Goal: Obtain resource: Download file/media

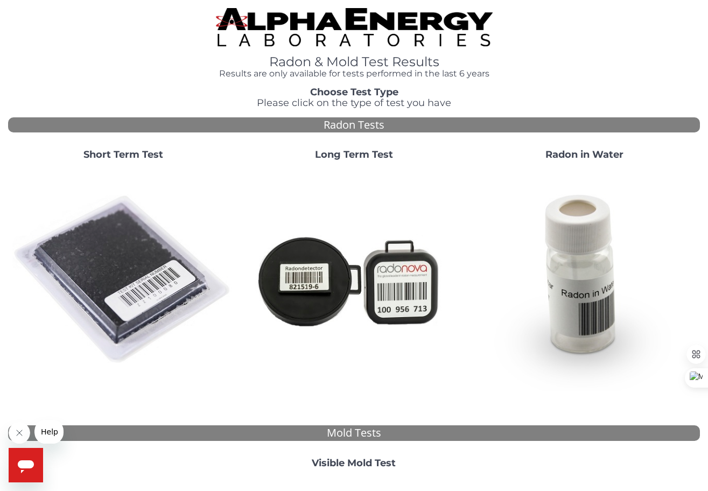
click at [110, 155] on strong "Short Term Test" at bounding box center [123, 155] width 80 height 12
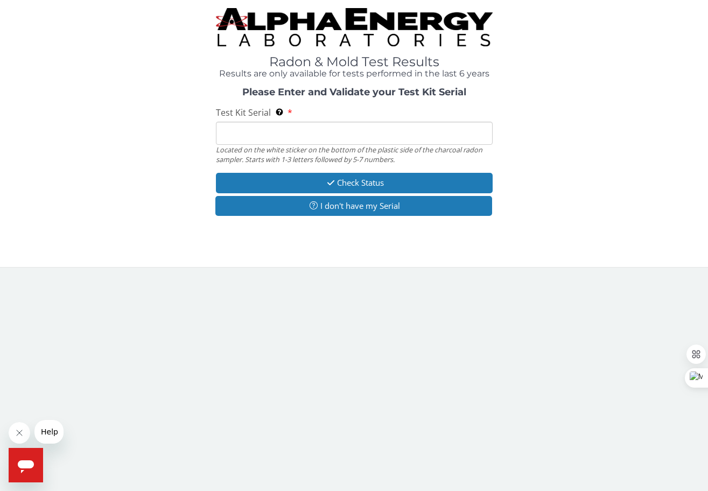
click at [250, 137] on input "Test Kit Serial Located on the white sticker on the bottom of the plastic side …" at bounding box center [354, 133] width 277 height 23
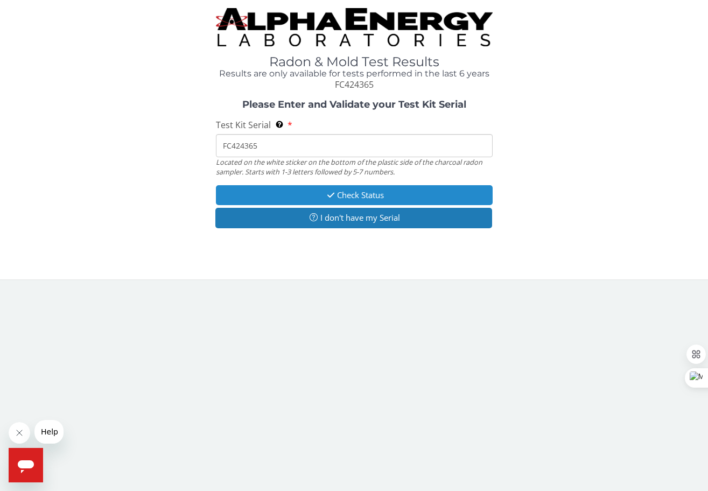
type input "FC424365"
click at [361, 197] on button "Check Status" at bounding box center [354, 195] width 277 height 20
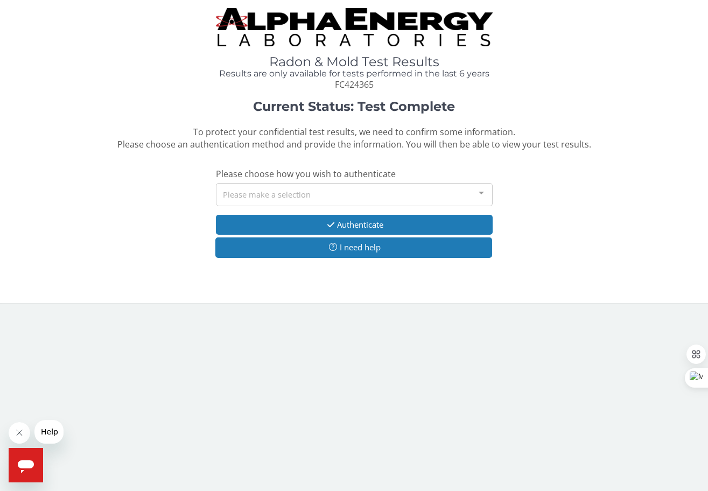
click at [482, 193] on div at bounding box center [482, 194] width 22 height 20
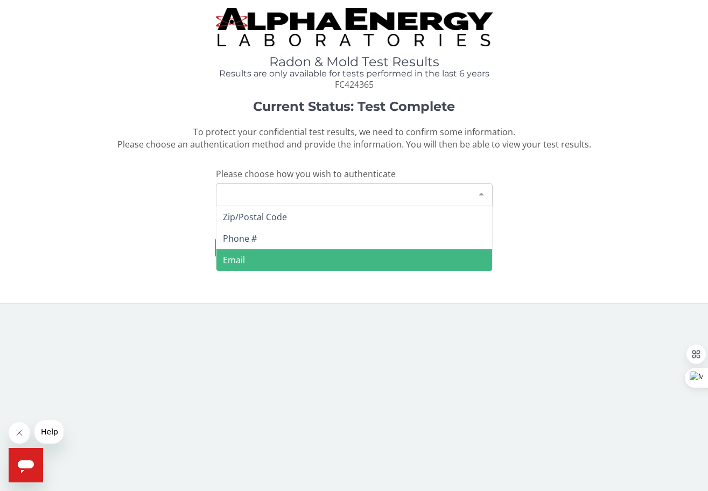
click at [244, 260] on span "Email" at bounding box center [354, 260] width 276 height 22
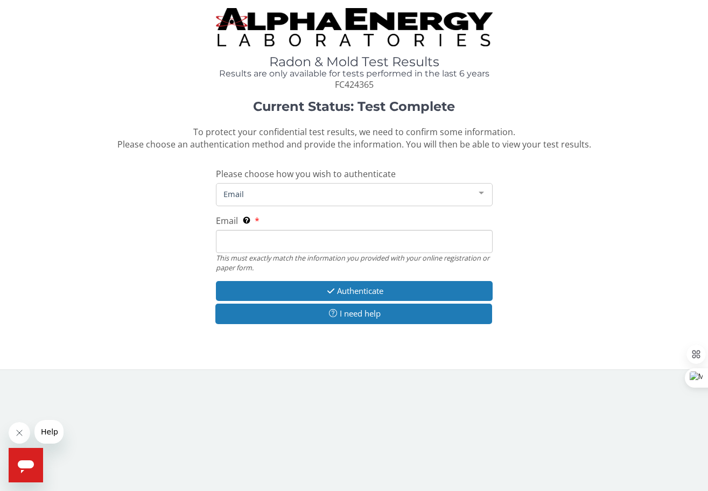
click at [261, 243] on input "Email This must exactly match the information you provided with your online reg…" at bounding box center [354, 241] width 277 height 23
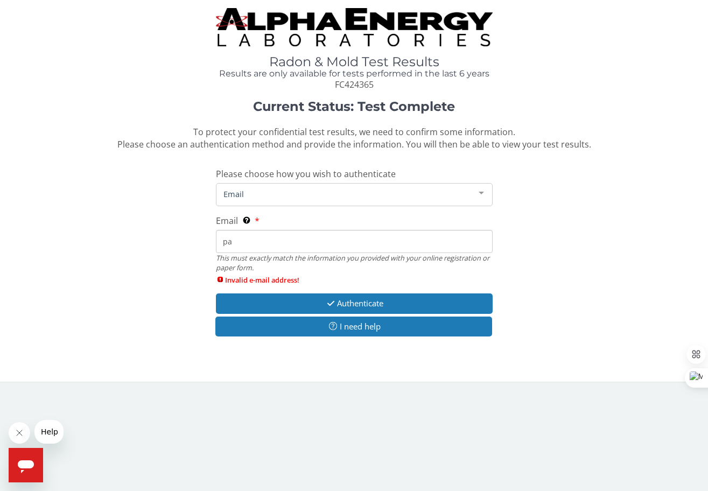
type input "p"
click at [240, 241] on input "Email This must exactly match the information you provided with your online reg…" at bounding box center [354, 241] width 277 height 23
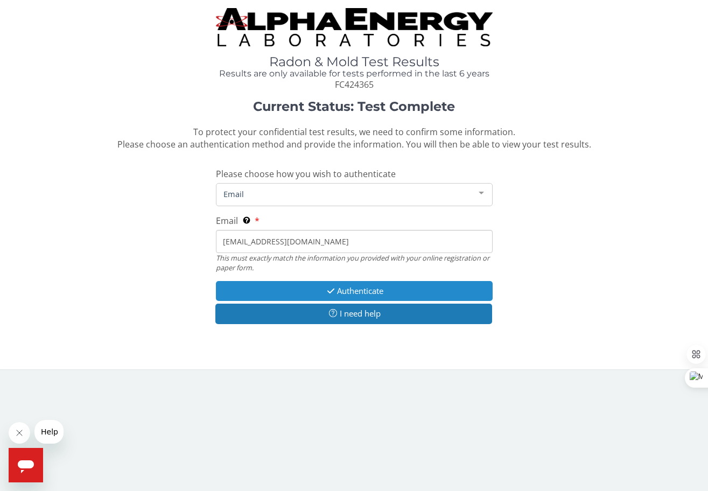
type input "[EMAIL_ADDRESS][DOMAIN_NAME]"
click at [351, 290] on button "Authenticate" at bounding box center [354, 291] width 277 height 20
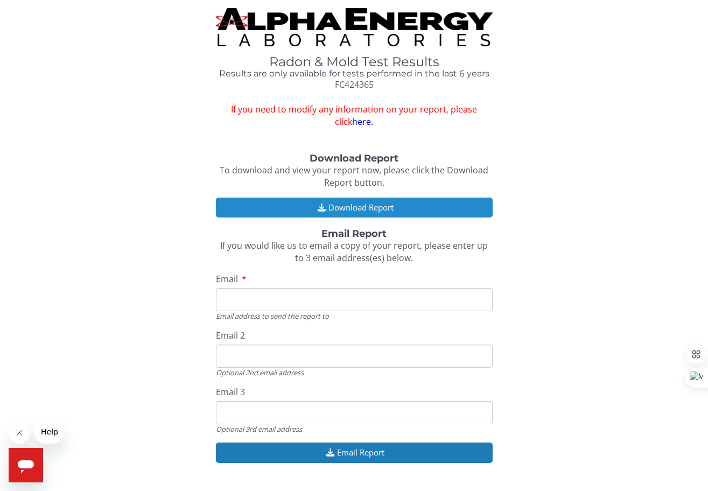
click at [353, 204] on button "Download Report" at bounding box center [354, 208] width 277 height 20
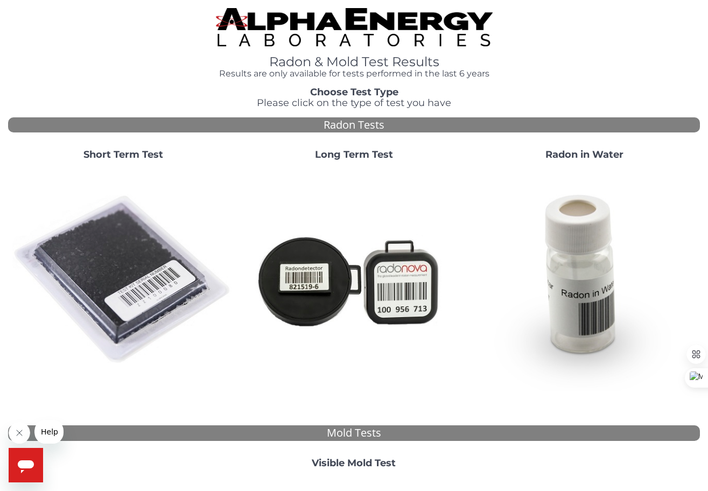
click at [115, 155] on strong "Short Term Test" at bounding box center [123, 155] width 80 height 12
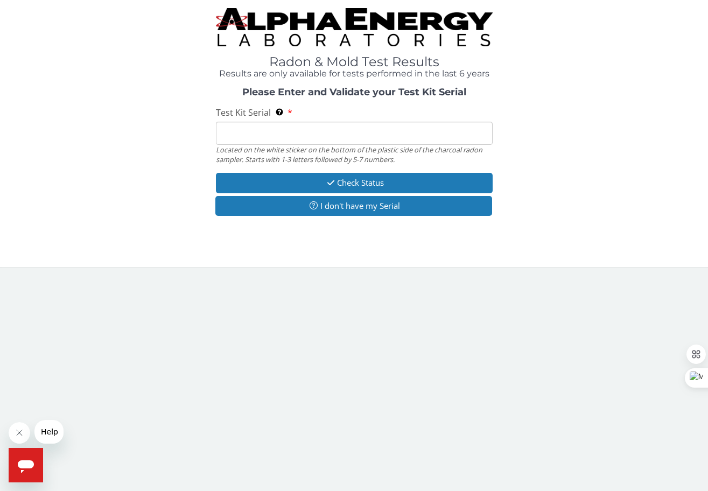
click at [235, 130] on input "Test Kit Serial Located on the white sticker on the bottom of the plastic side …" at bounding box center [354, 133] width 277 height 23
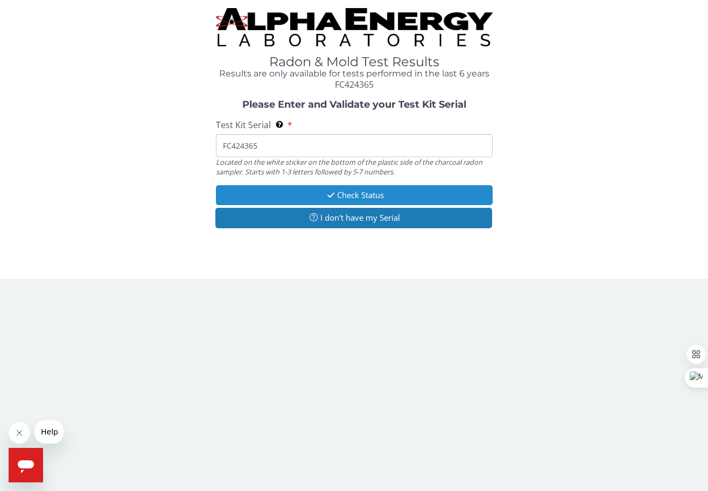
type input "FC424365"
click at [346, 195] on button "Check Status" at bounding box center [354, 195] width 277 height 20
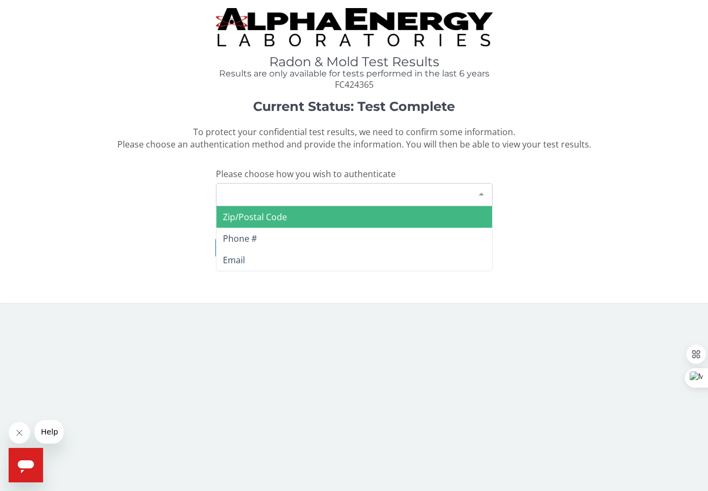
click at [263, 191] on div "Please make a selection" at bounding box center [354, 194] width 277 height 23
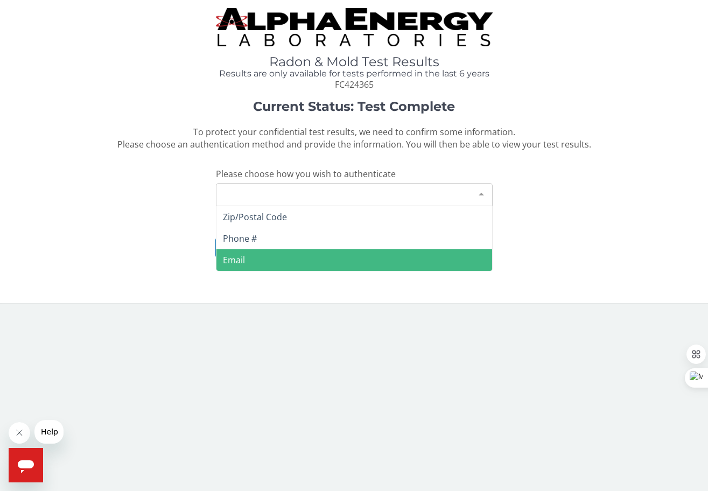
click at [236, 262] on span "Email" at bounding box center [234, 260] width 22 height 12
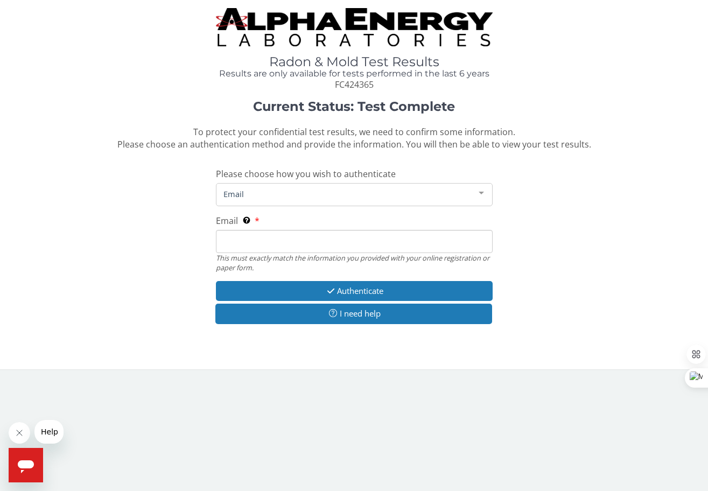
click at [245, 240] on input "Email This must exactly match the information you provided with your online reg…" at bounding box center [354, 241] width 277 height 23
type input "[EMAIL_ADDRESS][DOMAIN_NAME]"
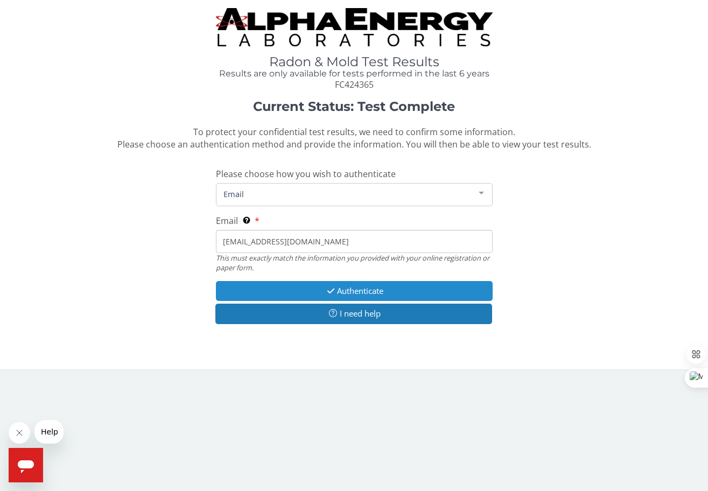
click at [352, 292] on button "Authenticate" at bounding box center [354, 291] width 277 height 20
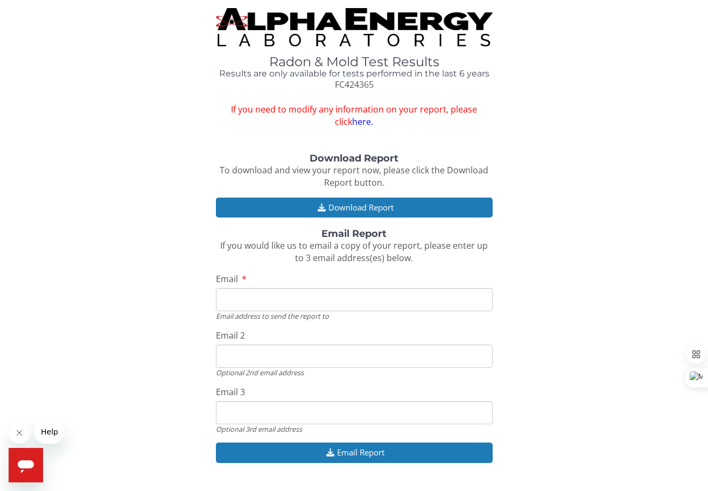
scroll to position [10, 0]
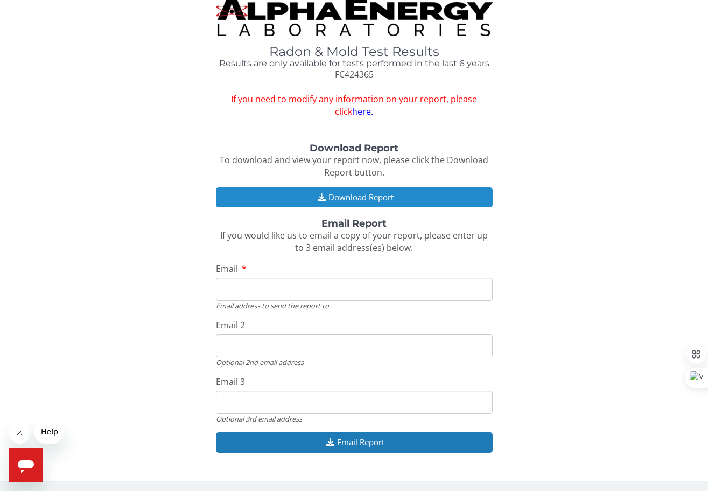
click at [347, 198] on button "Download Report" at bounding box center [354, 197] width 277 height 20
